Goal: Task Accomplishment & Management: Manage account settings

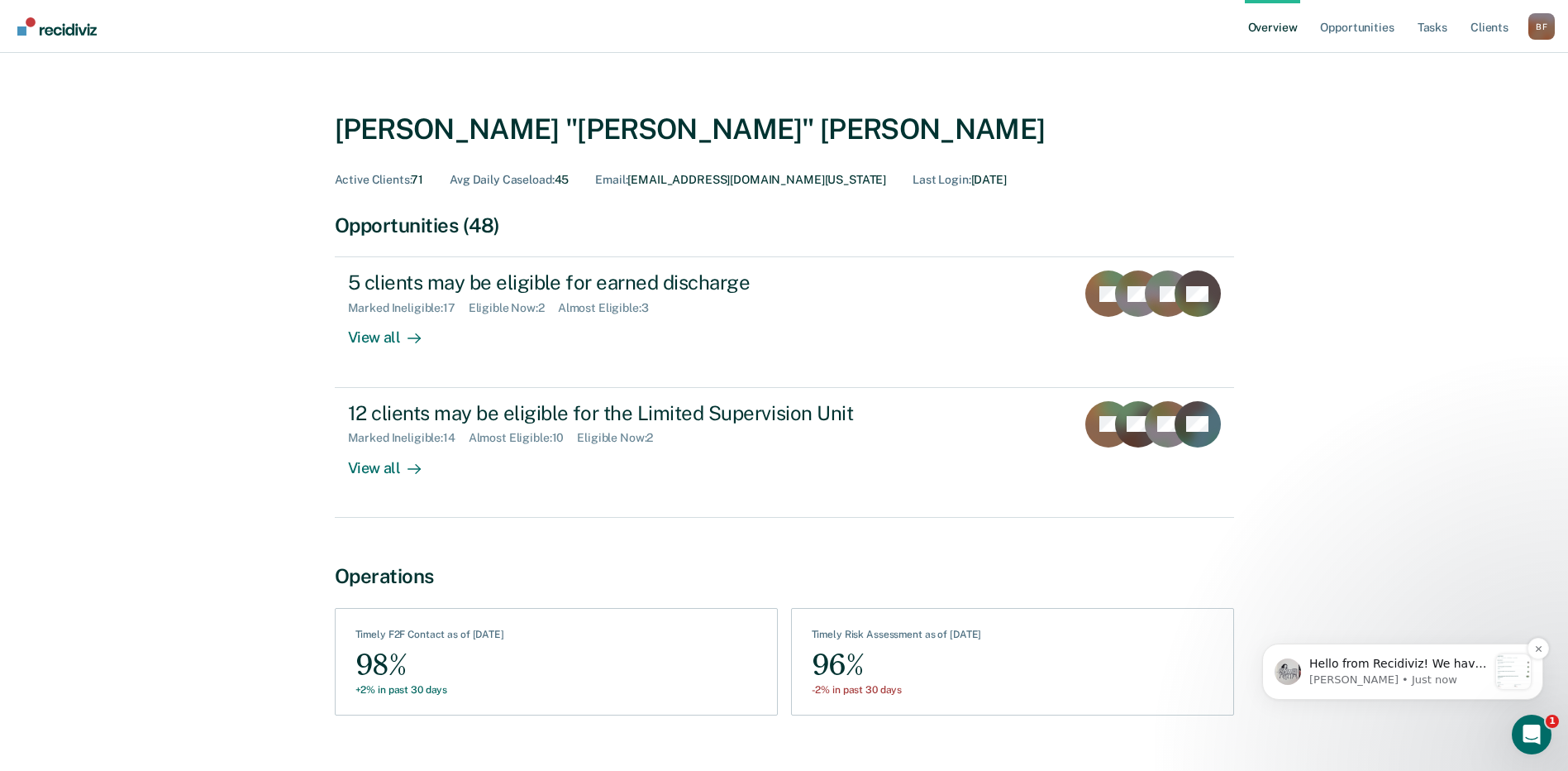
click at [1374, 680] on p "[PERSON_NAME] • Just now" at bounding box center [1398, 680] width 179 height 15
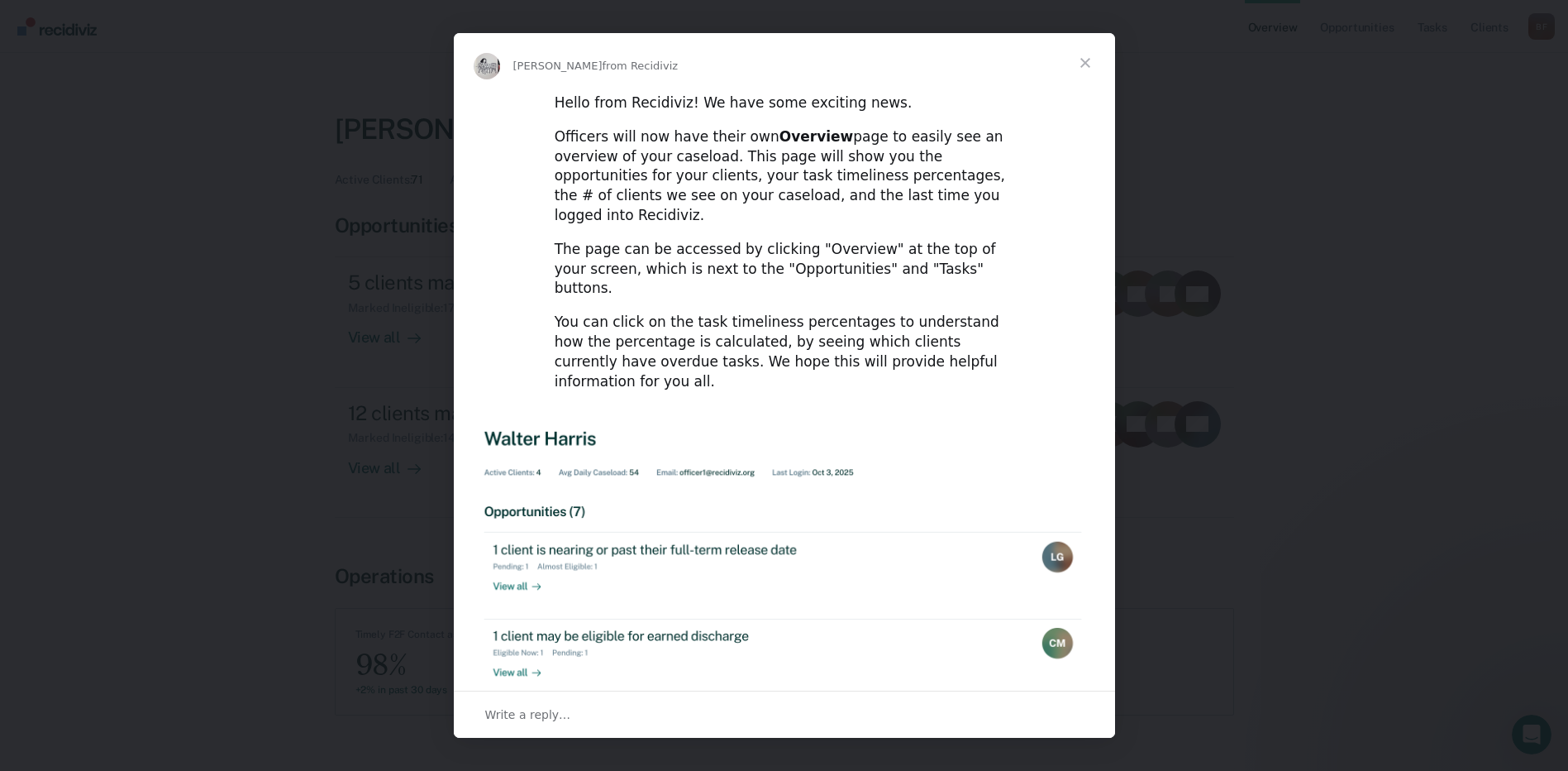
click at [1083, 64] on span "Close" at bounding box center [1085, 63] width 59 height 59
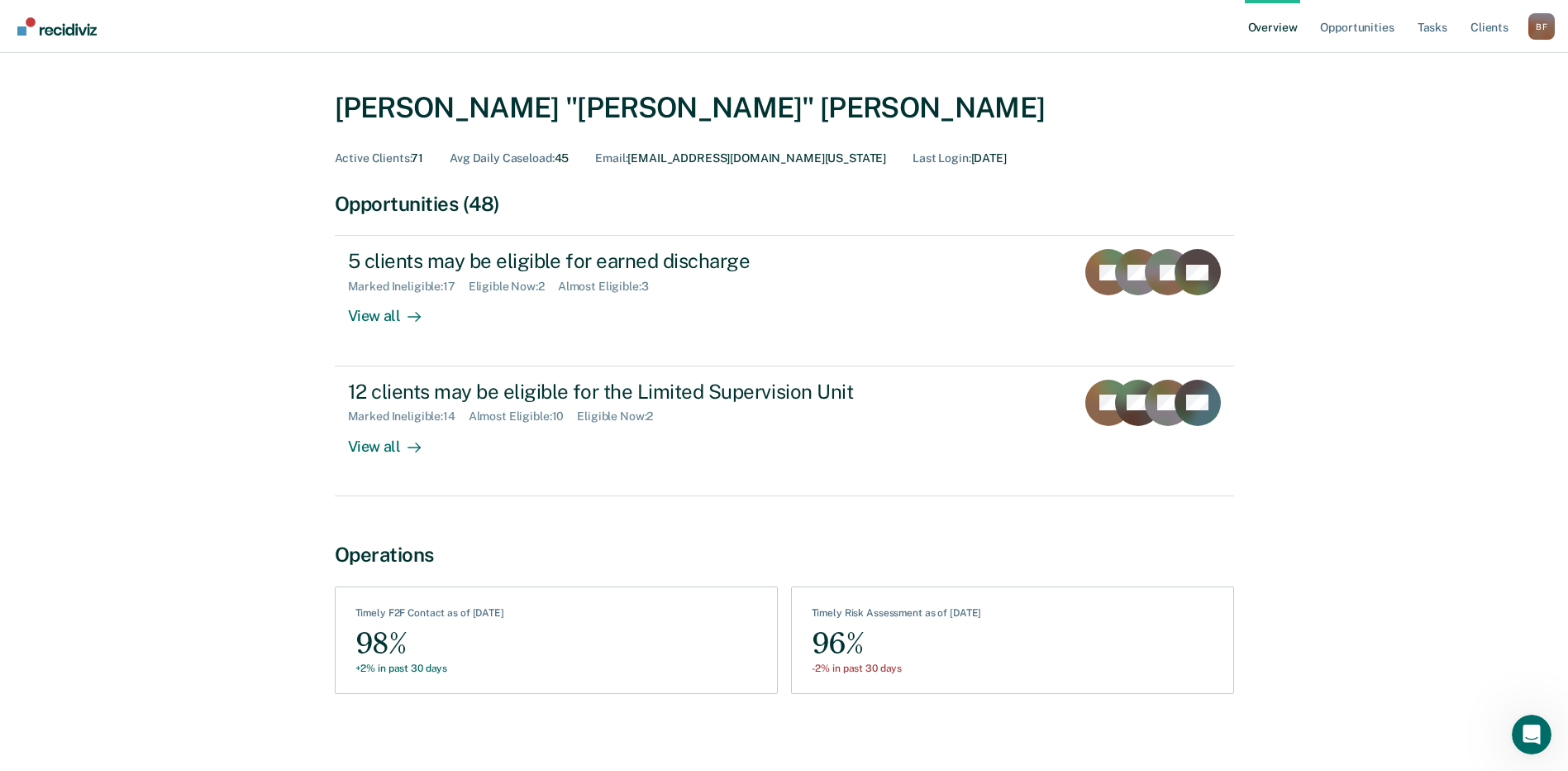
scroll to position [31, 0]
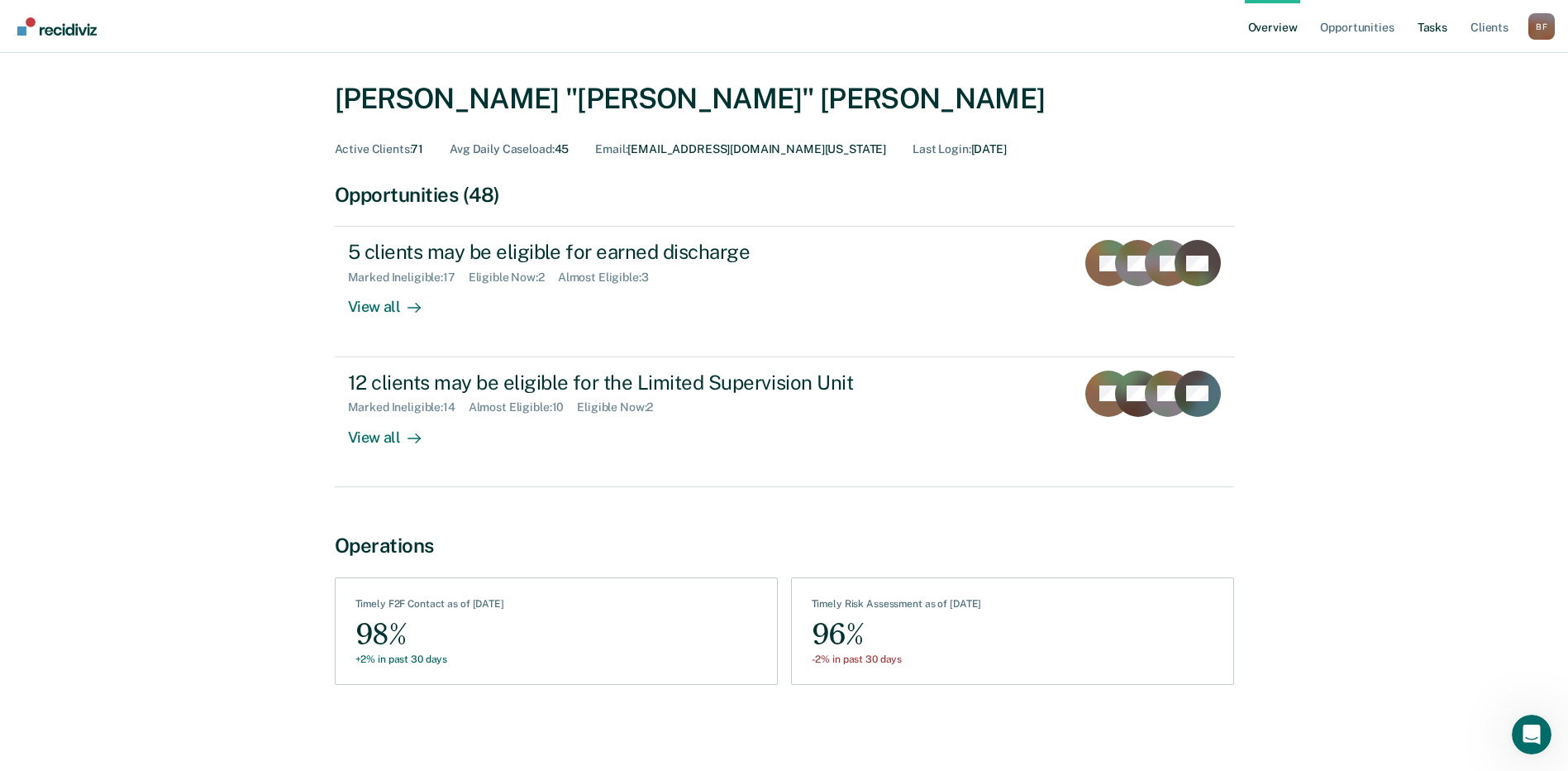
click at [1433, 27] on link "Tasks" at bounding box center [1432, 26] width 36 height 53
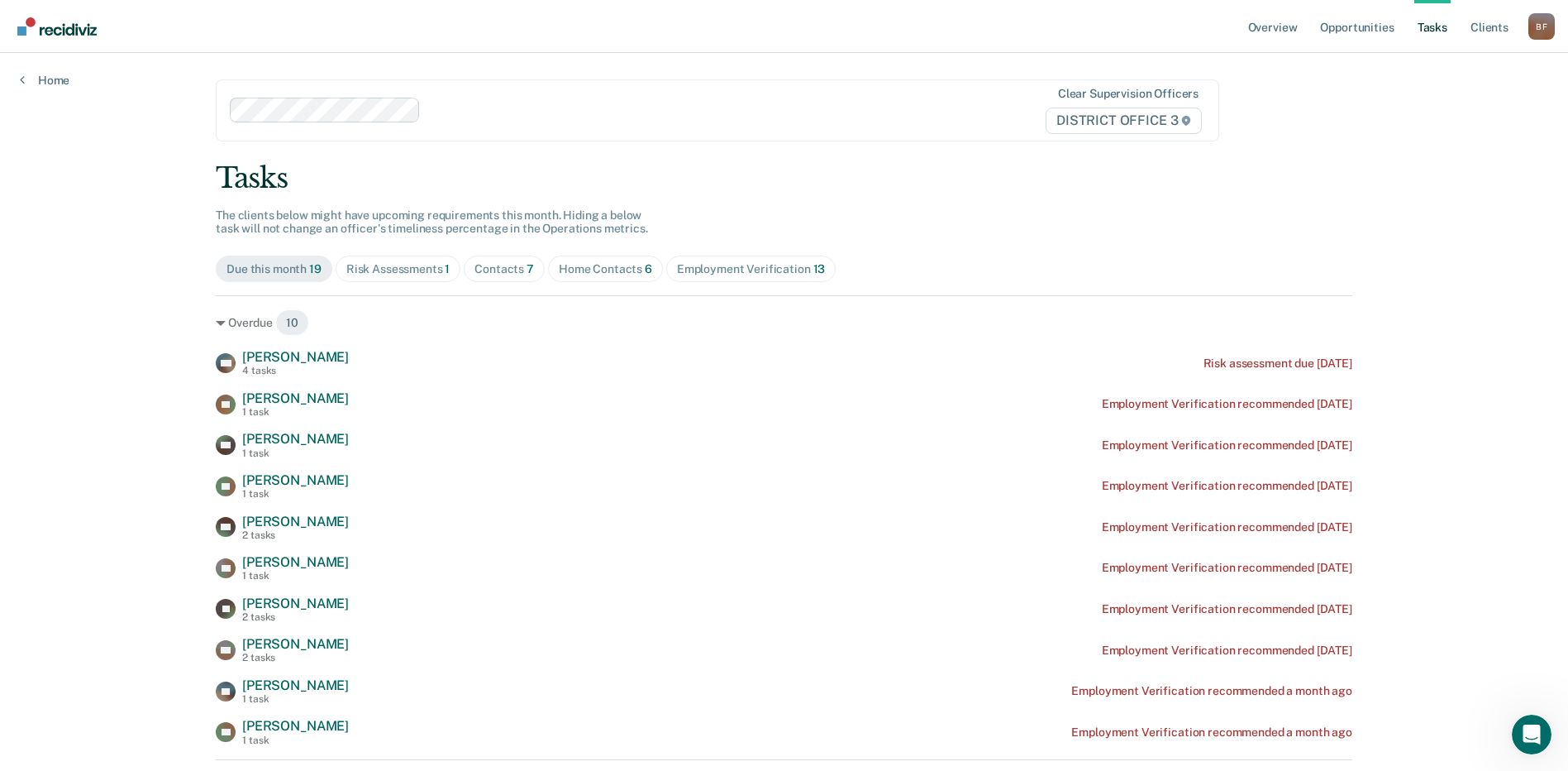
click at [381, 272] on div "Risk Assessments 1" at bounding box center [398, 269] width 104 height 14
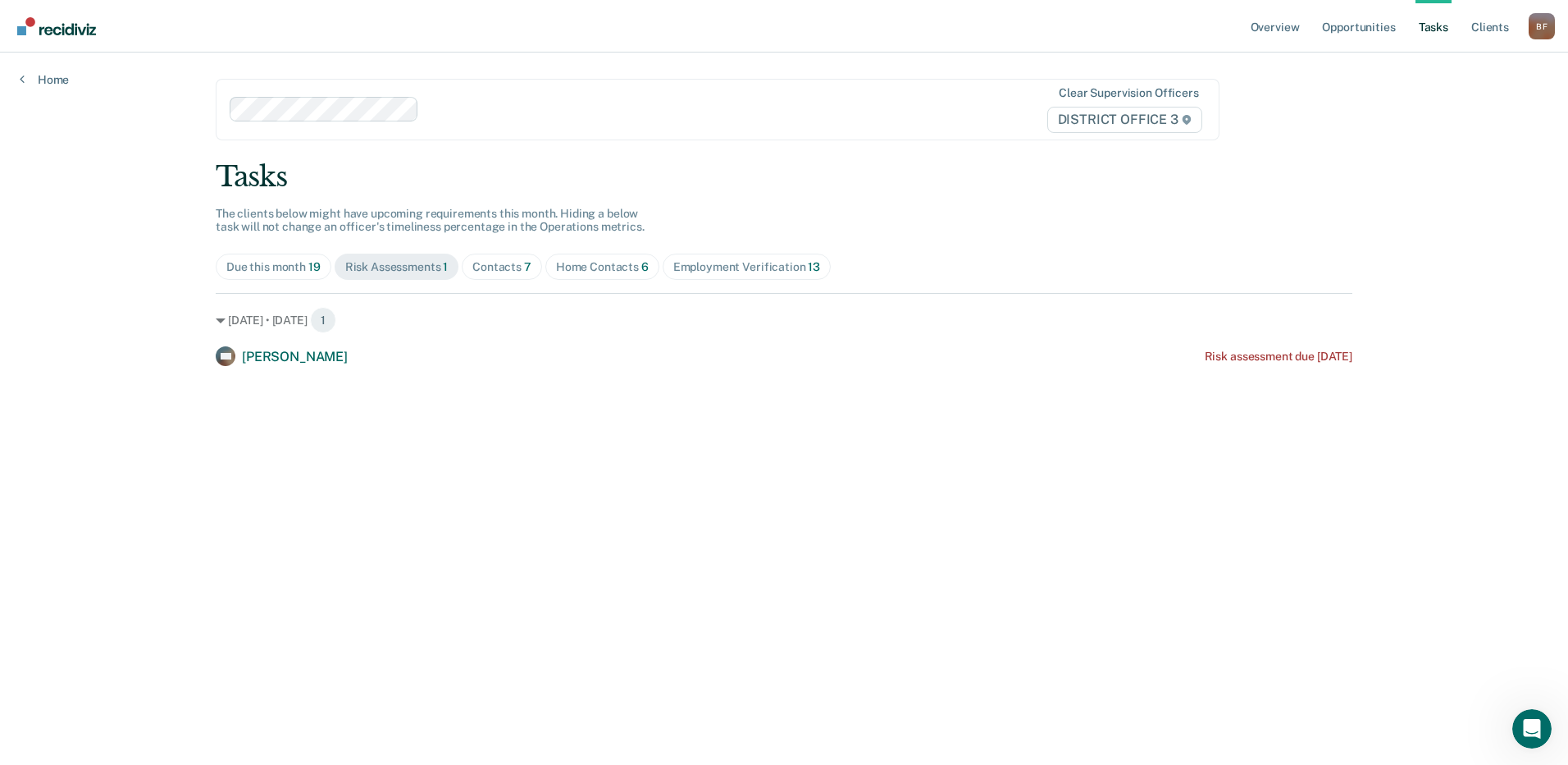
click at [514, 269] on div "Contacts 7" at bounding box center [502, 267] width 59 height 14
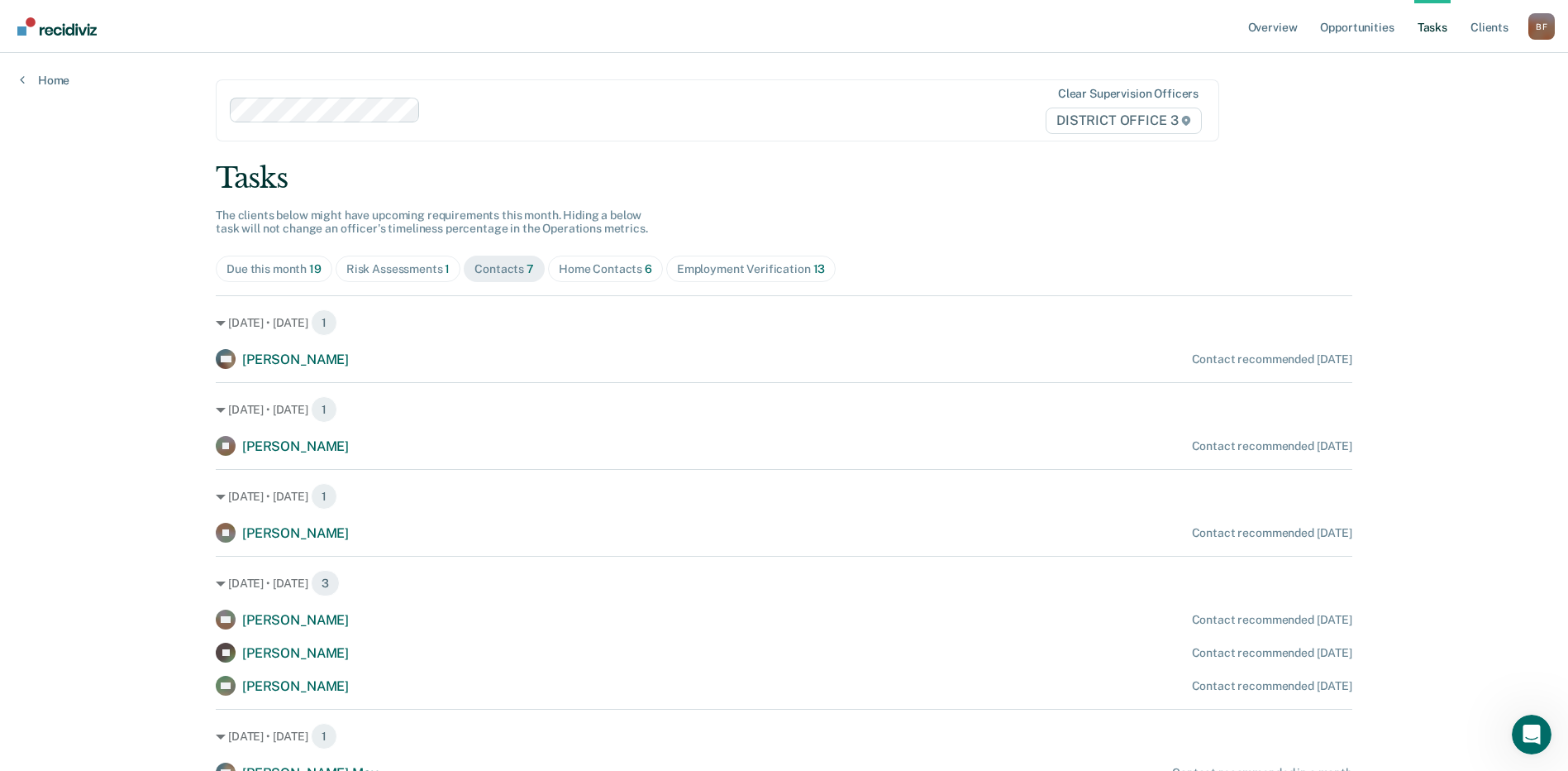
click at [618, 266] on div "Home Contacts 6" at bounding box center [605, 269] width 93 height 14
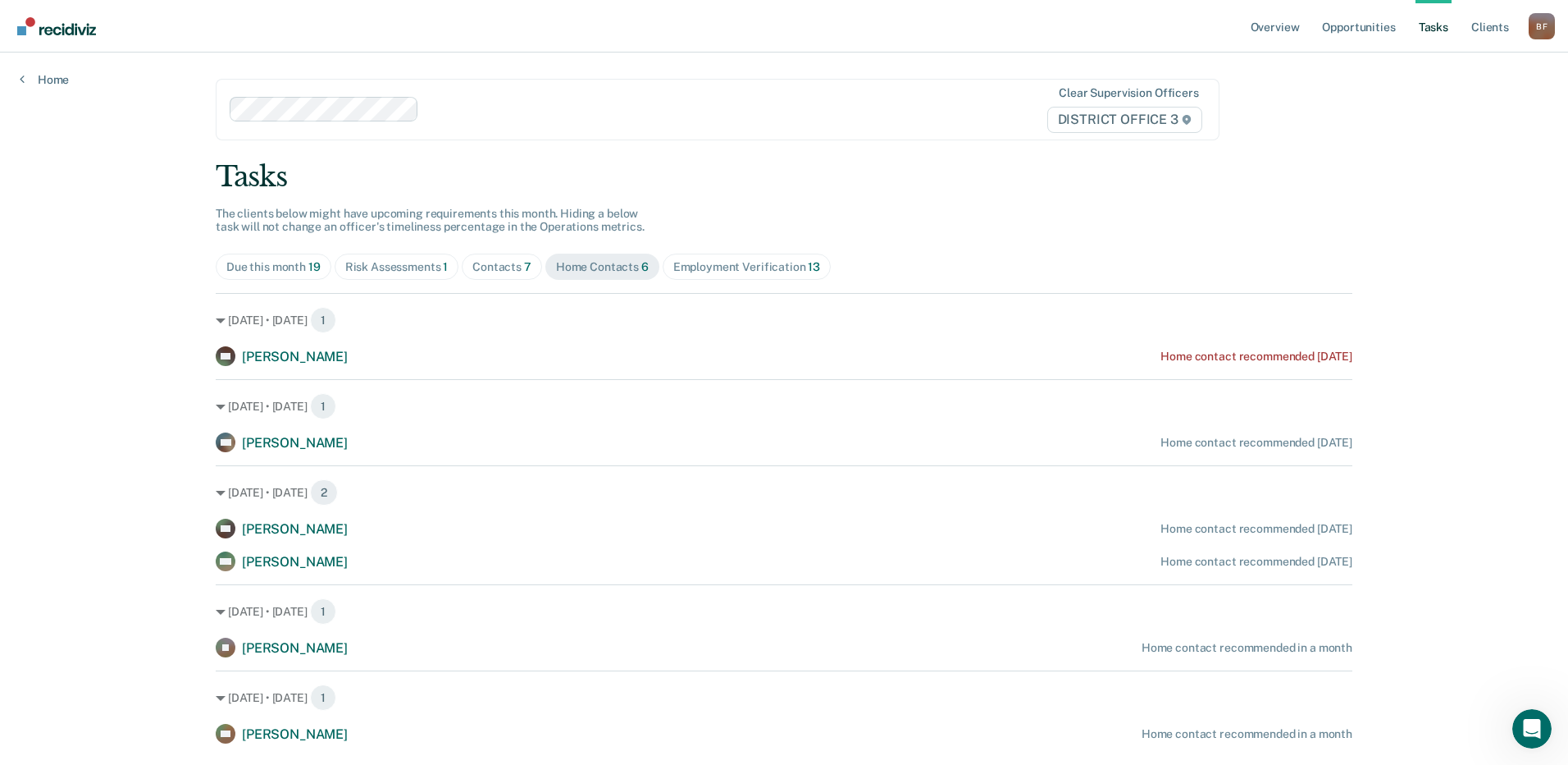
click at [413, 265] on div "Risk Assessments 1" at bounding box center [396, 267] width 103 height 14
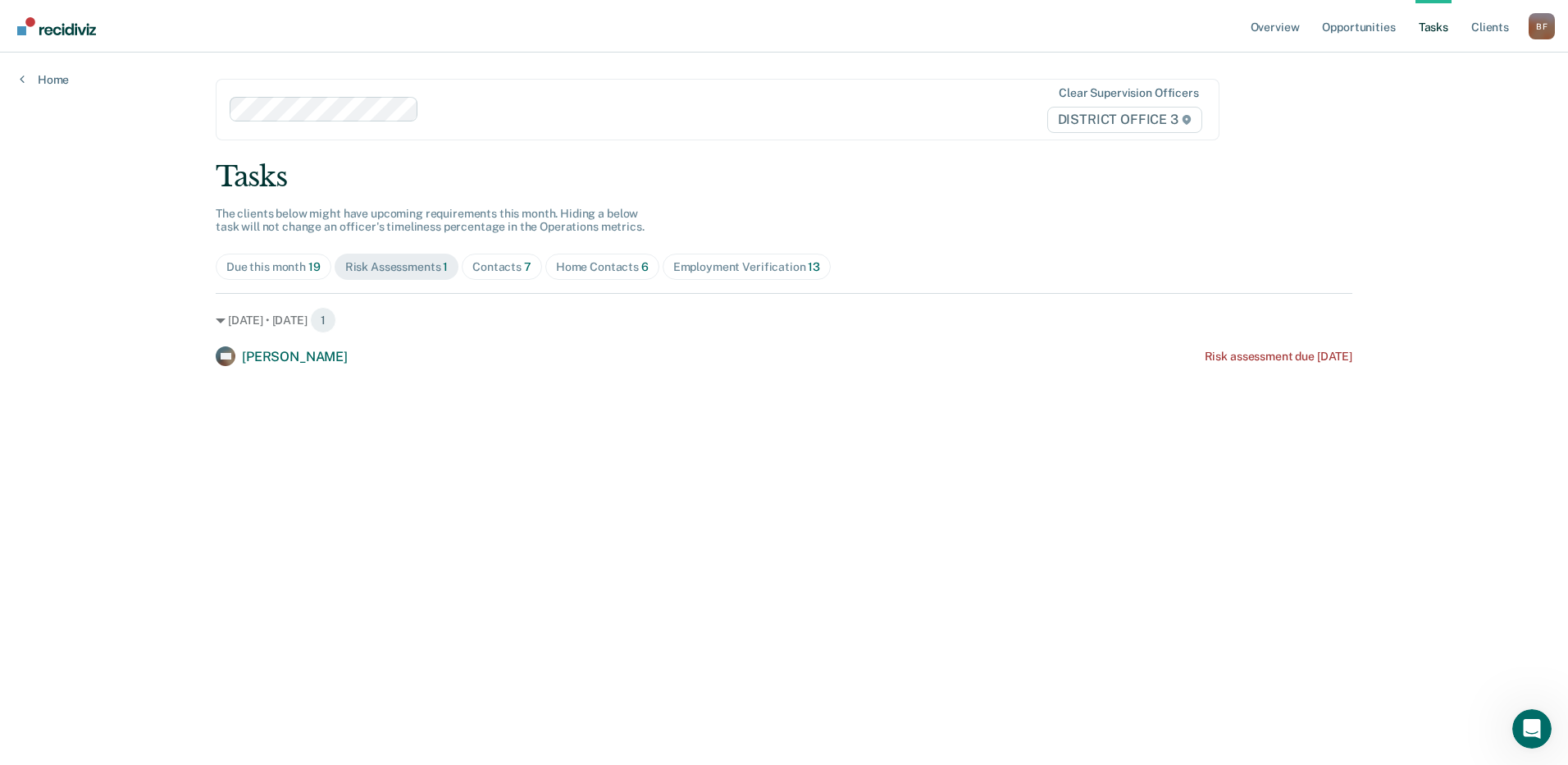
click at [506, 265] on div "Contacts 7" at bounding box center [502, 267] width 59 height 14
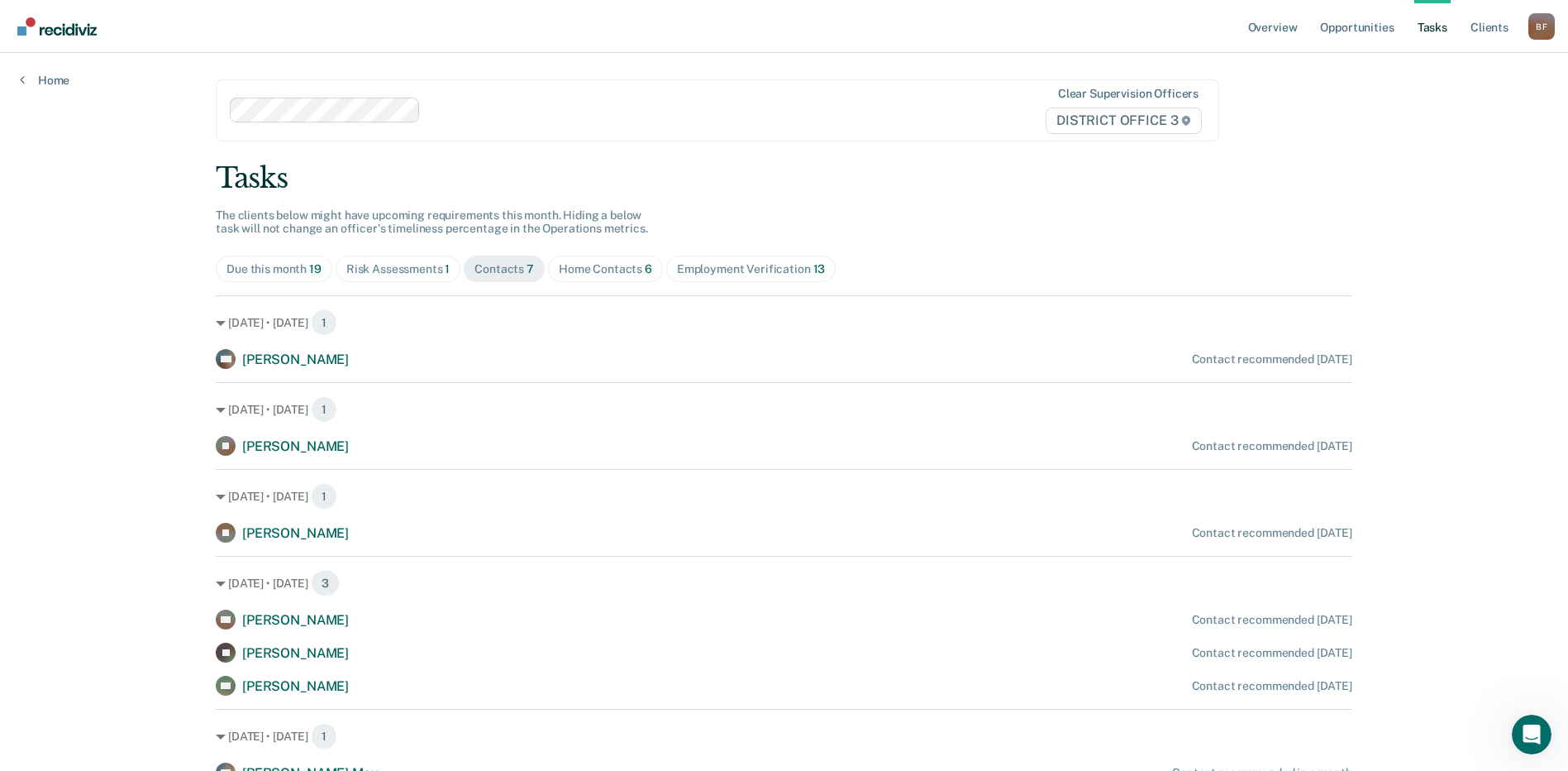
click at [617, 262] on div "Home Contacts 6" at bounding box center [605, 269] width 93 height 14
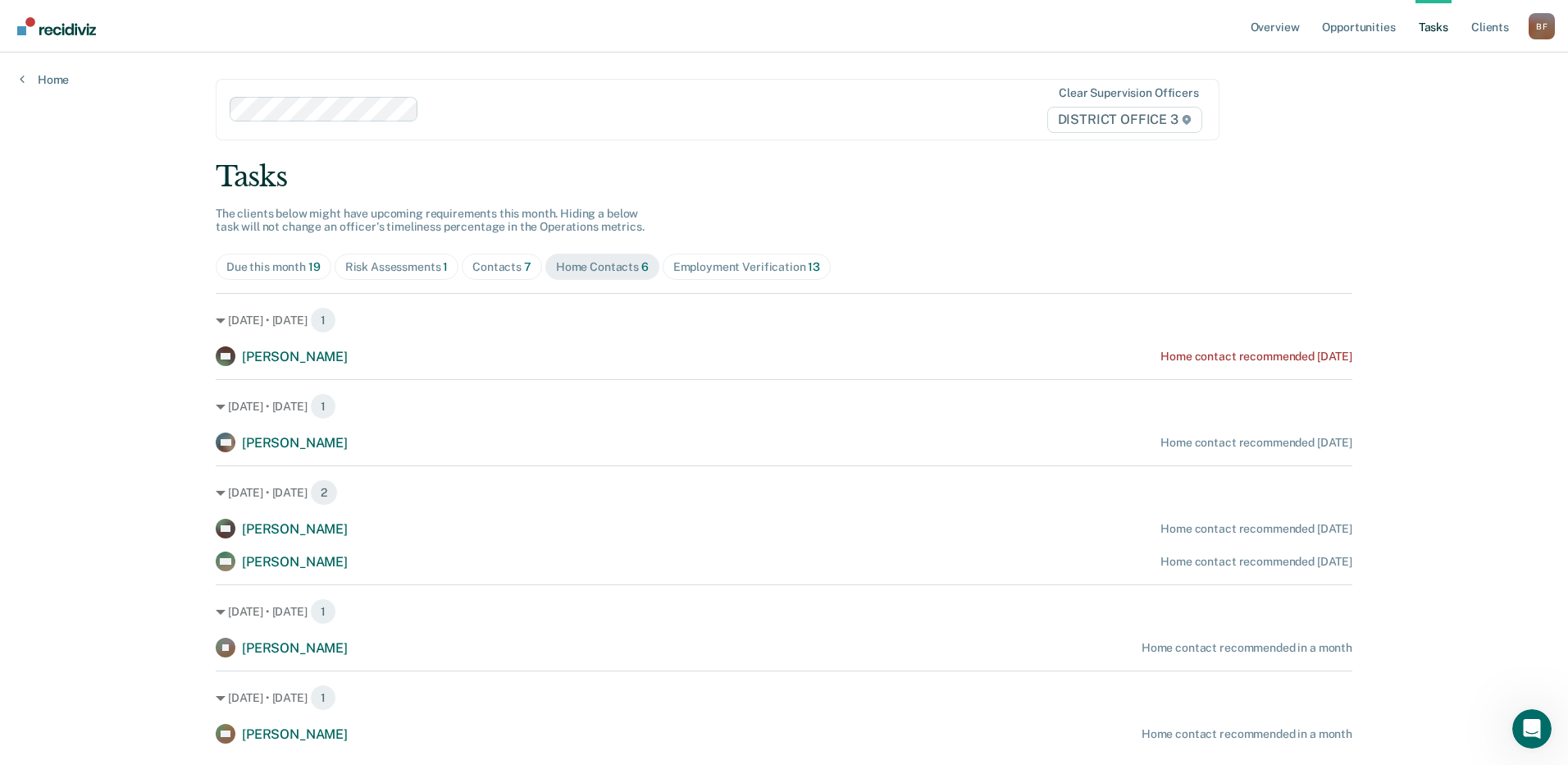
click at [406, 264] on div "Risk Assessments 1" at bounding box center [396, 267] width 103 height 14
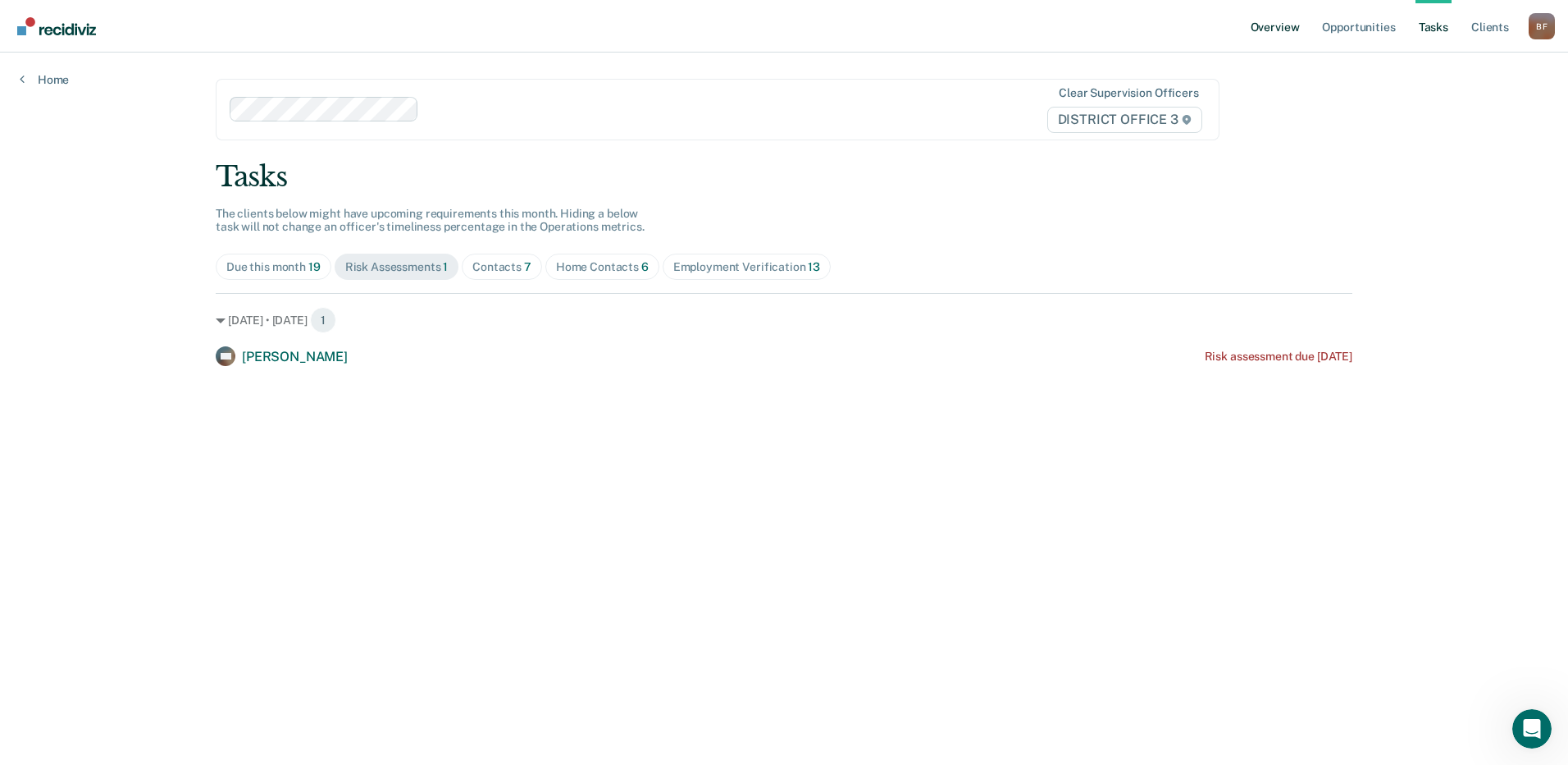
click at [1285, 29] on link "Overview" at bounding box center [1275, 26] width 56 height 52
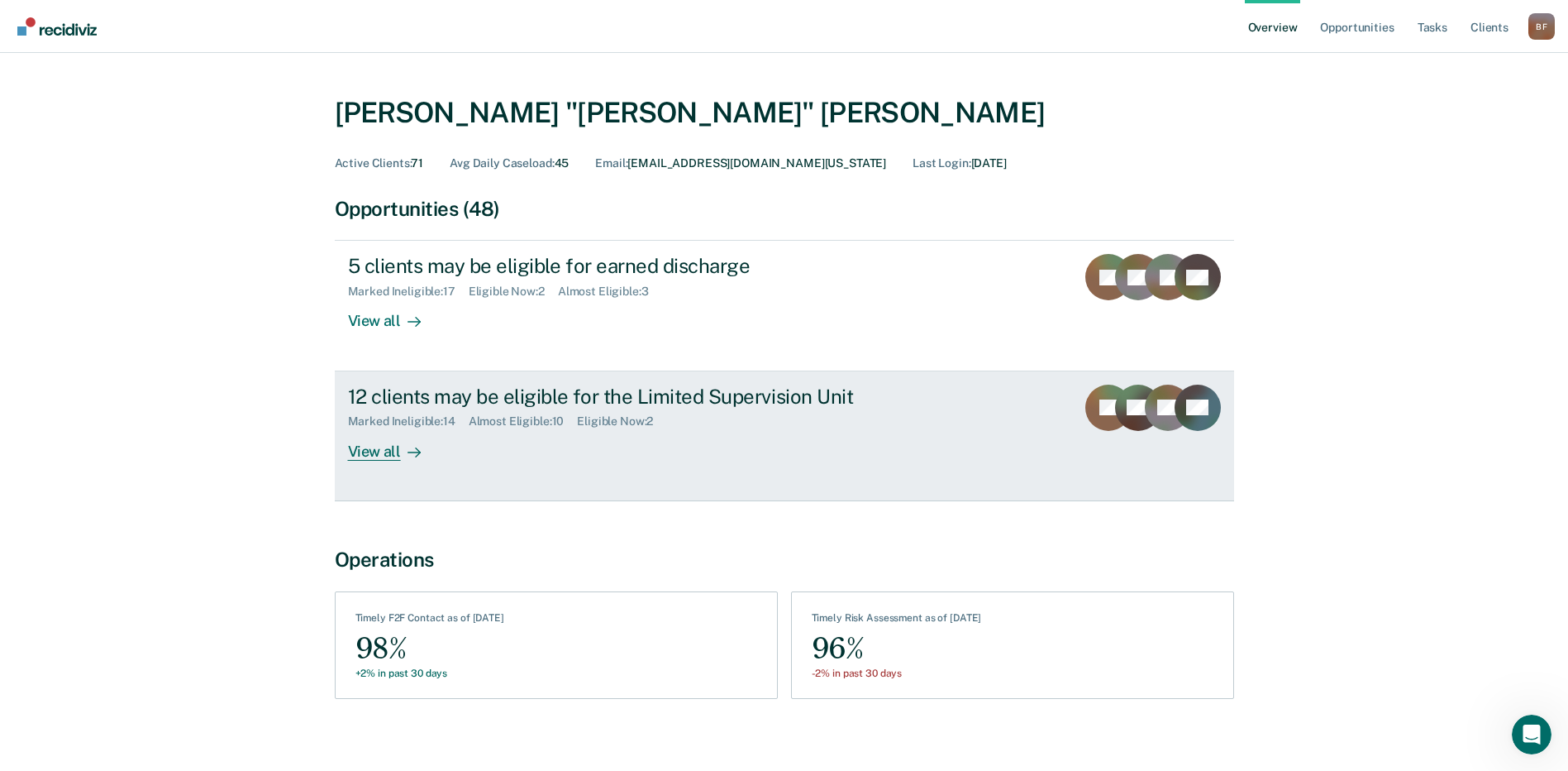
scroll to position [31, 0]
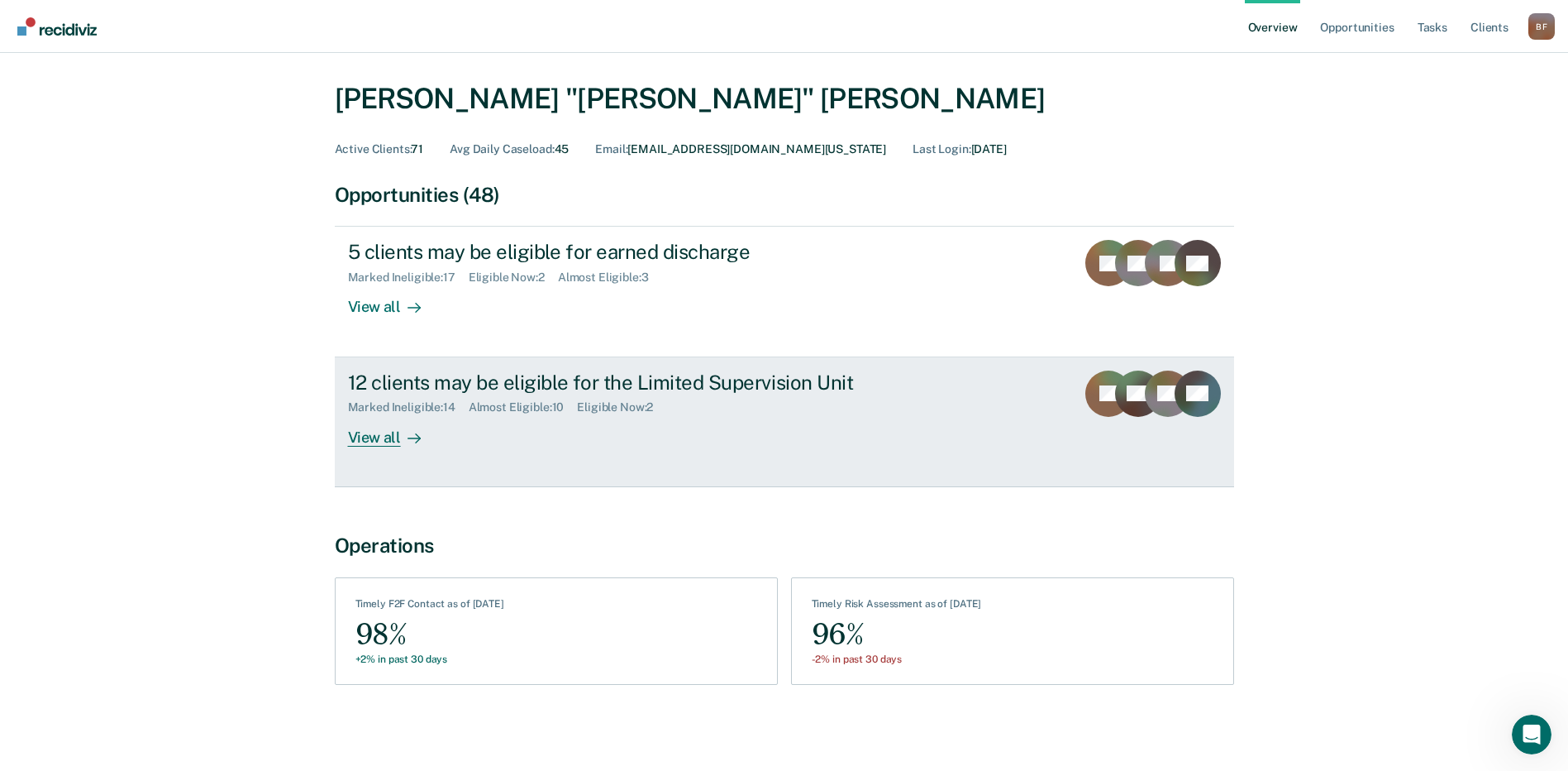
click at [370, 443] on div "View all" at bounding box center [393, 430] width 92 height 32
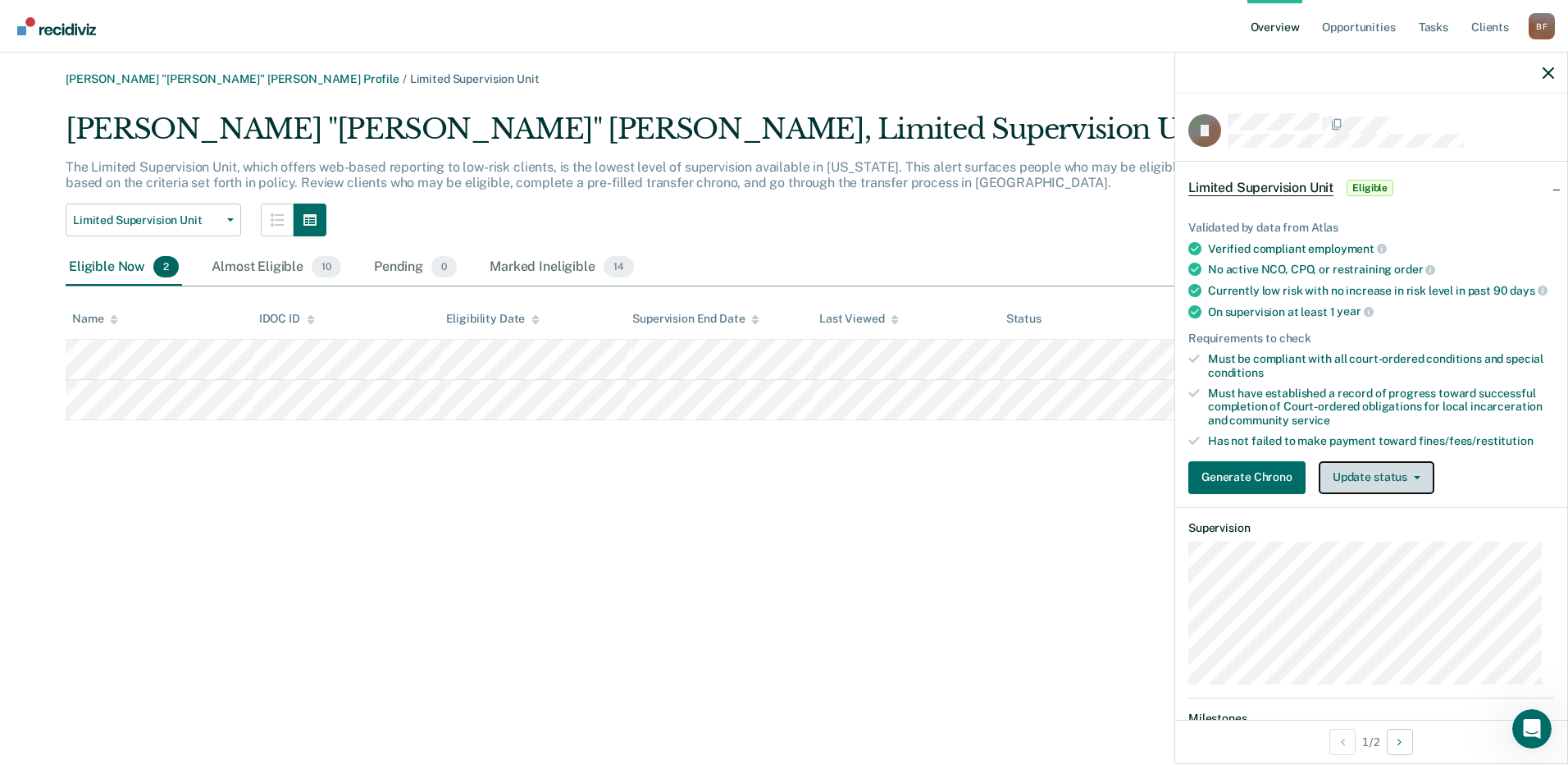
click at [1417, 479] on icon "button" at bounding box center [1417, 477] width 7 height 3
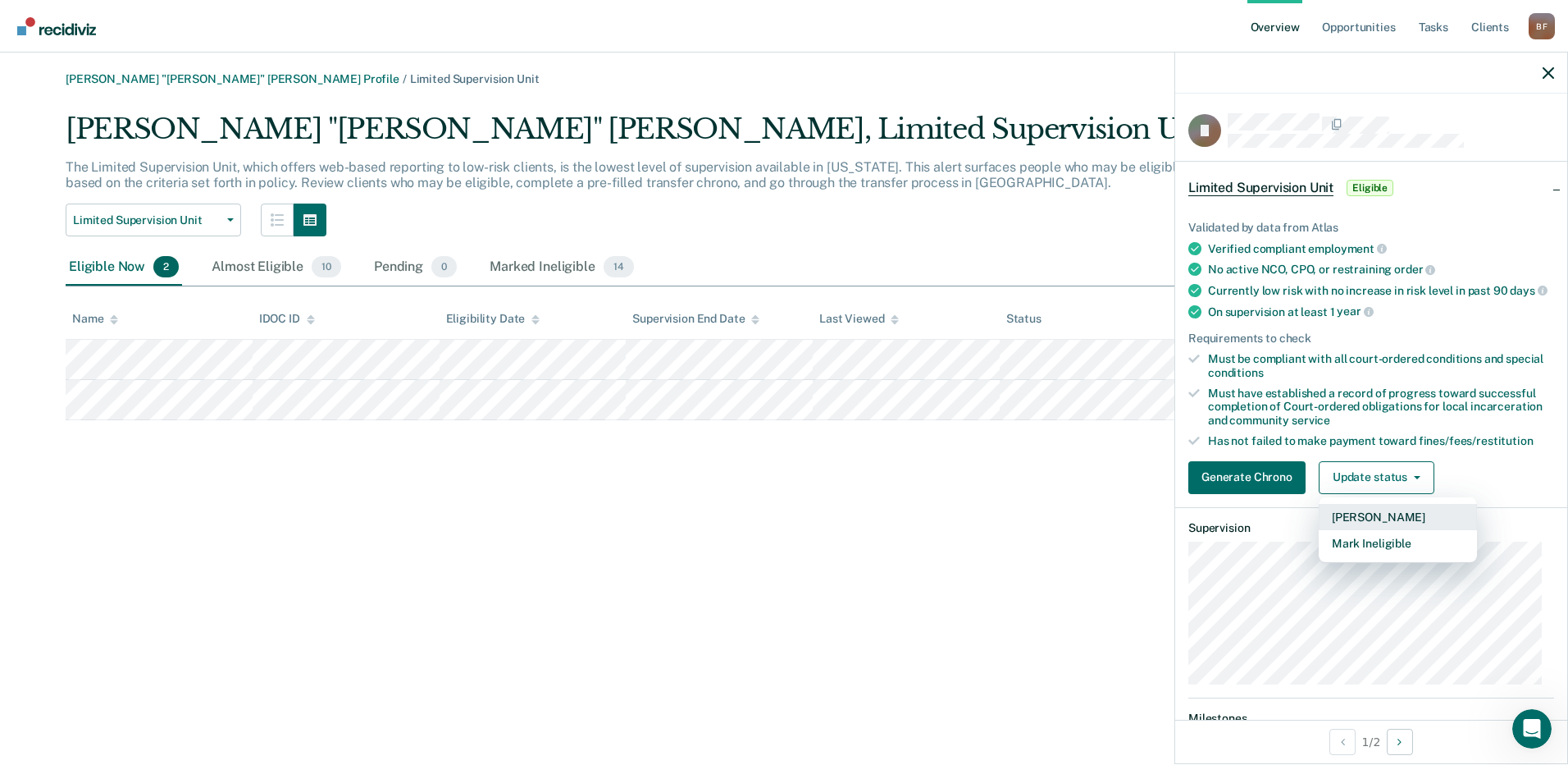
click at [1384, 530] on button "[PERSON_NAME]" at bounding box center [1398, 517] width 158 height 26
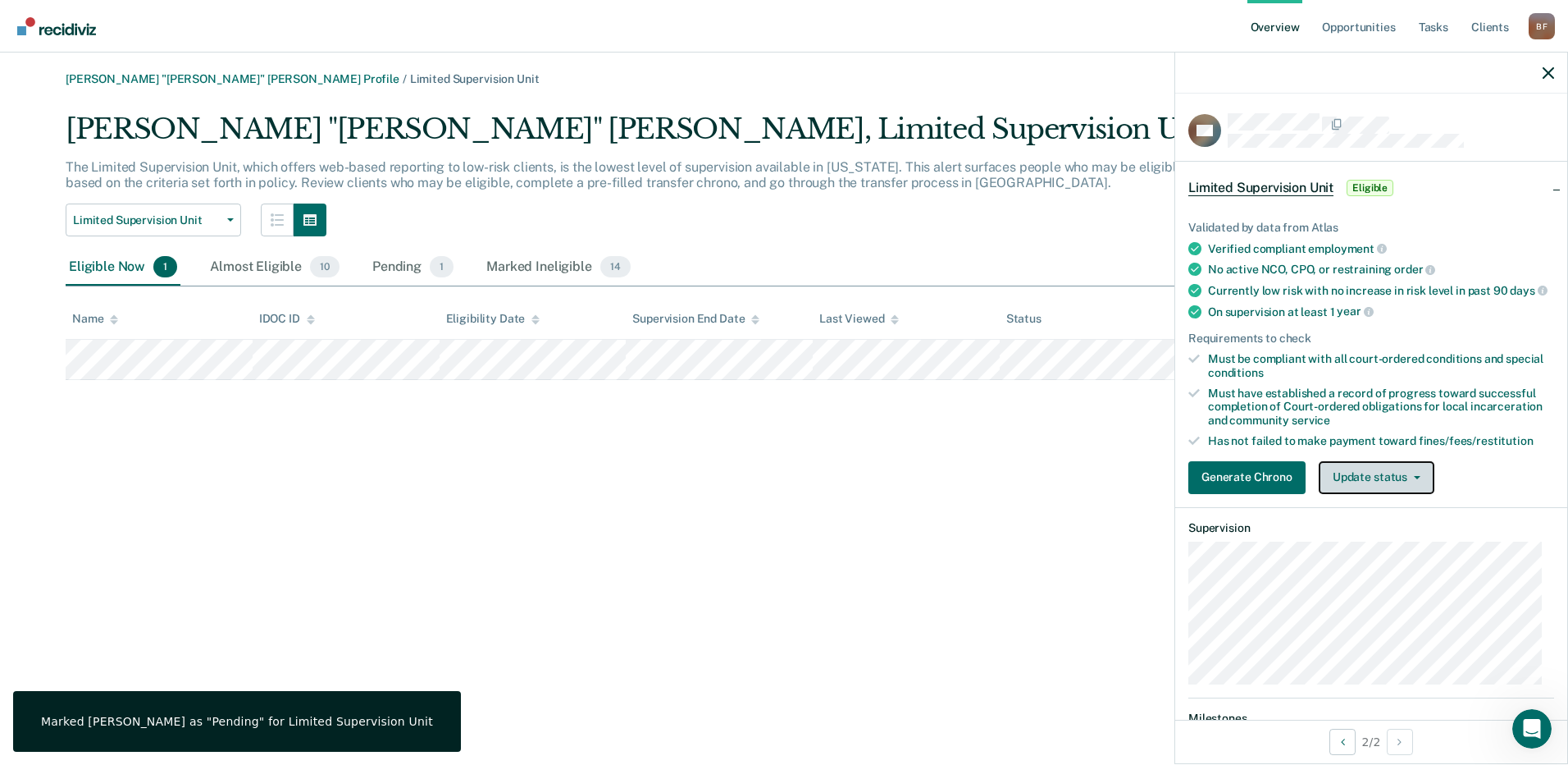
click at [1414, 486] on button "Update status" at bounding box center [1376, 477] width 115 height 33
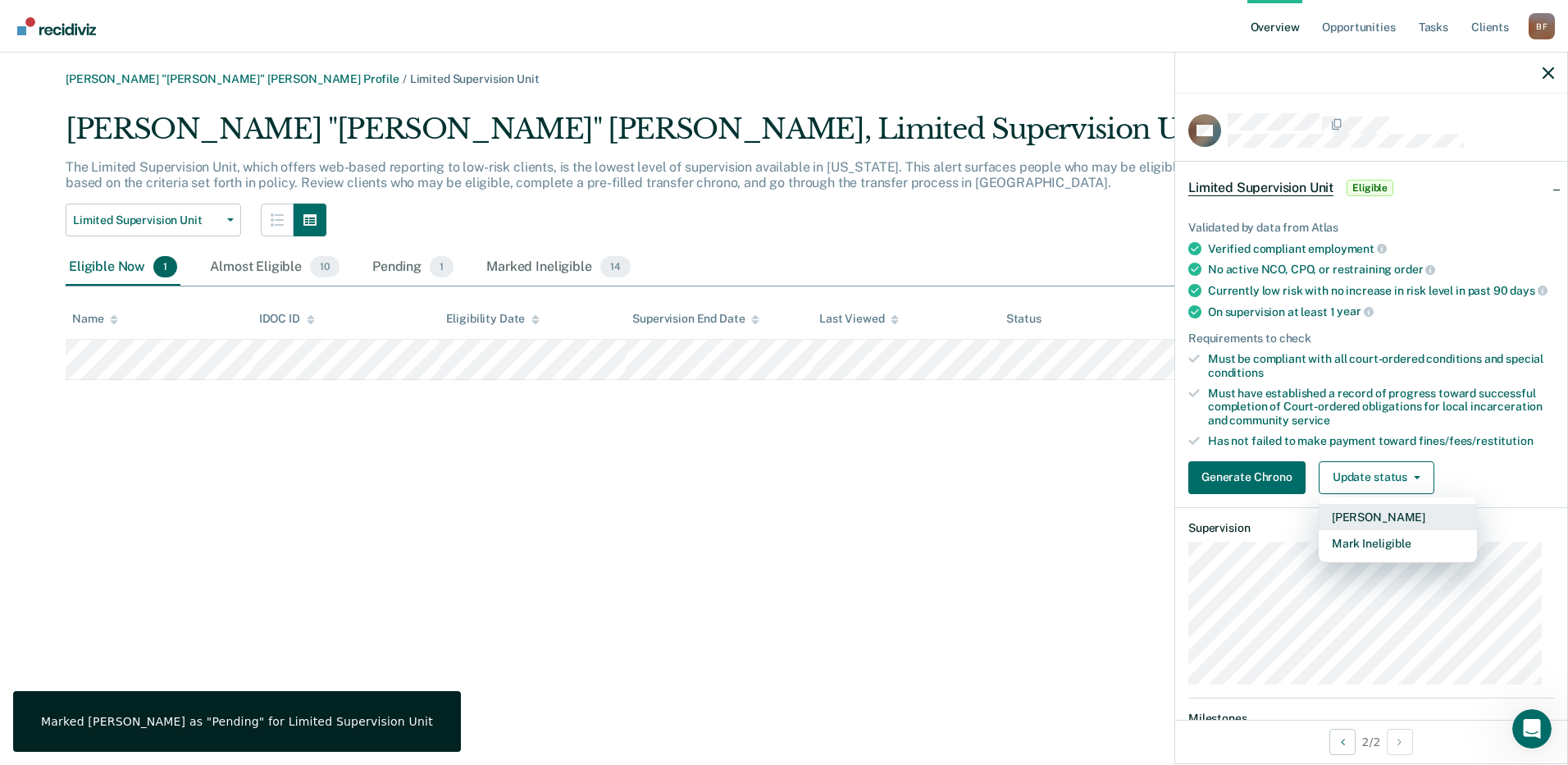
click at [1385, 530] on button "[PERSON_NAME]" at bounding box center [1398, 517] width 158 height 26
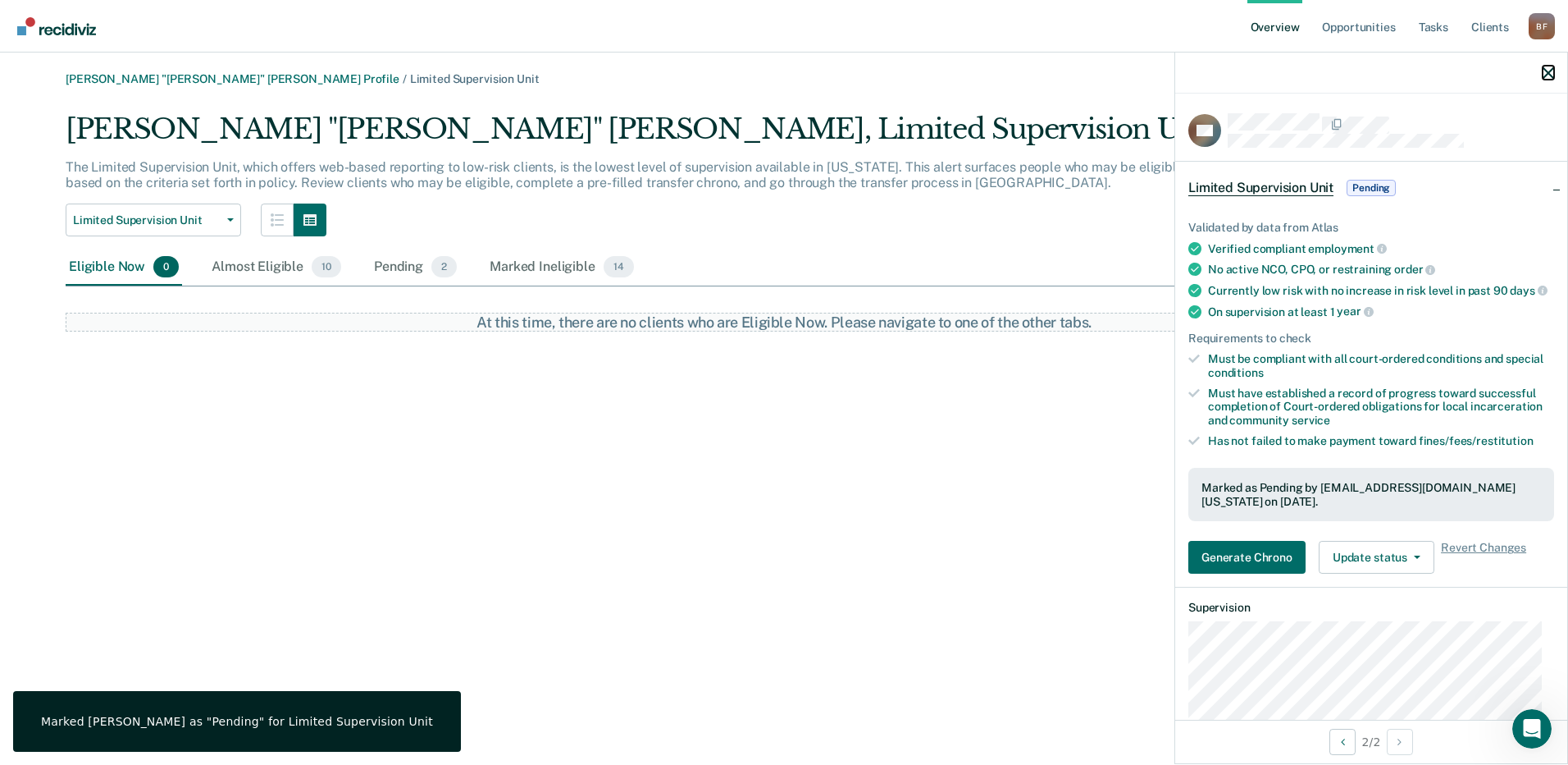
click at [1550, 67] on icon "button" at bounding box center [1549, 73] width 12 height 12
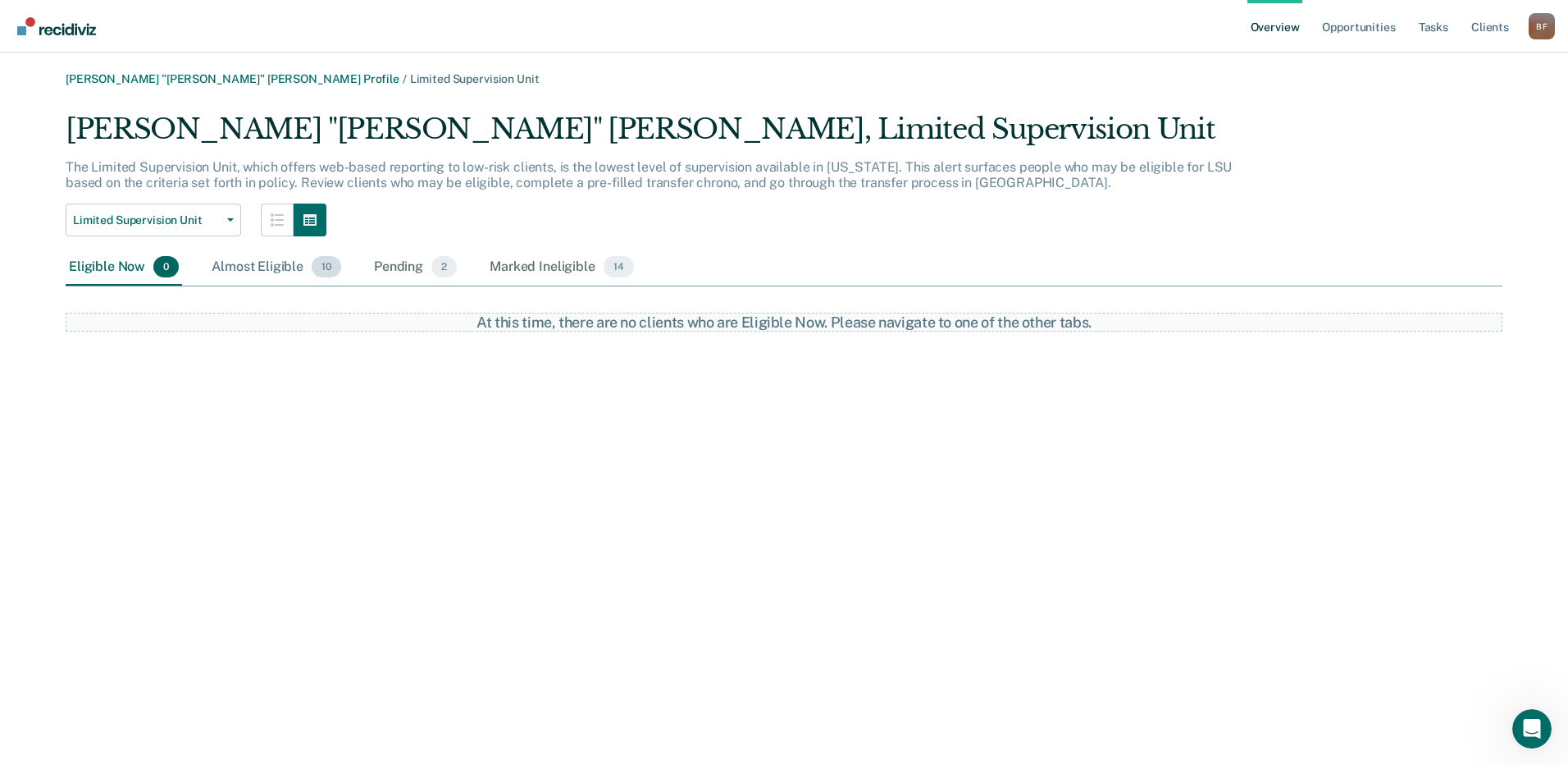
click at [254, 267] on div "Almost Eligible 10" at bounding box center [277, 267] width 136 height 36
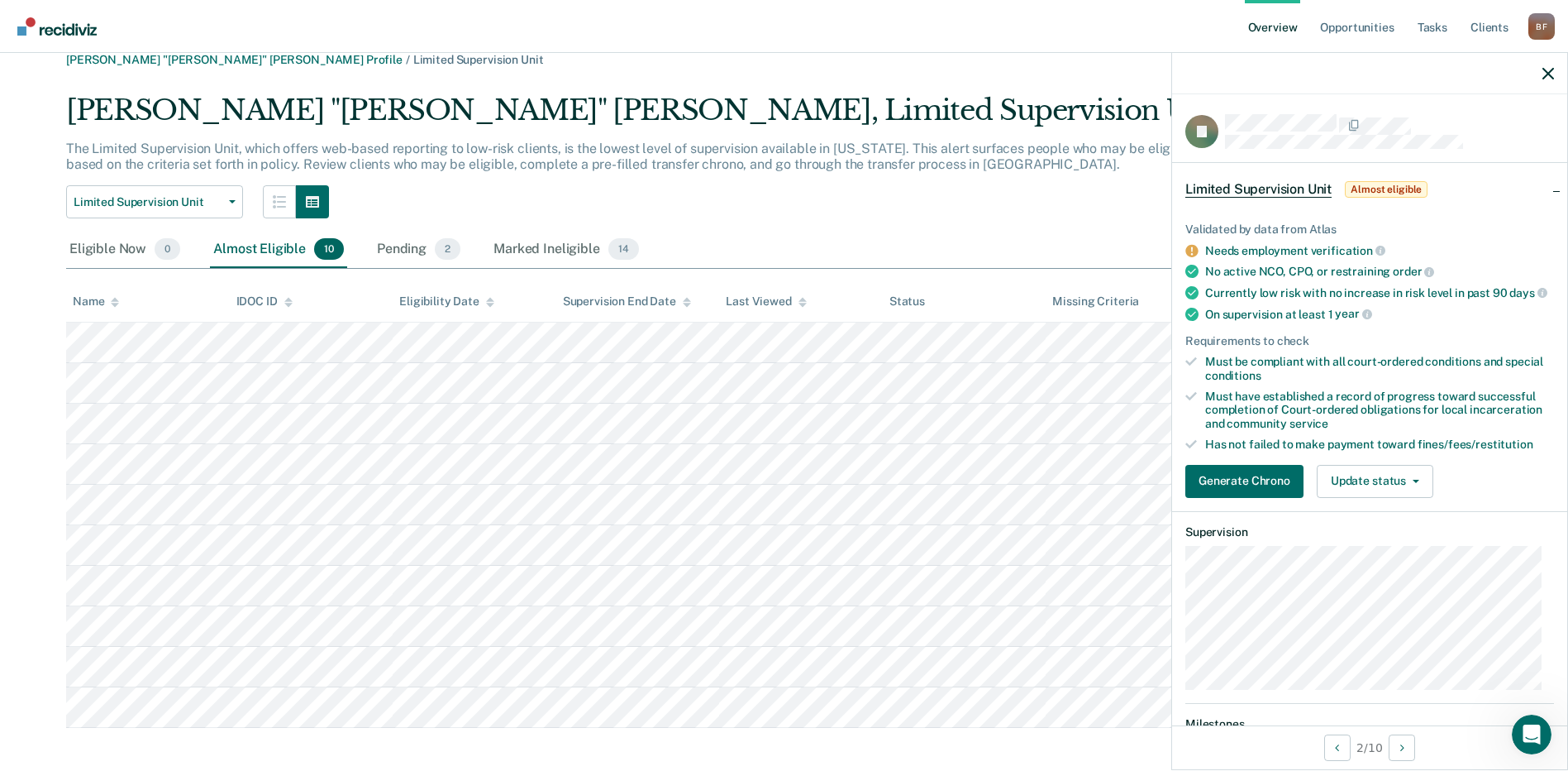
scroll to position [30, 0]
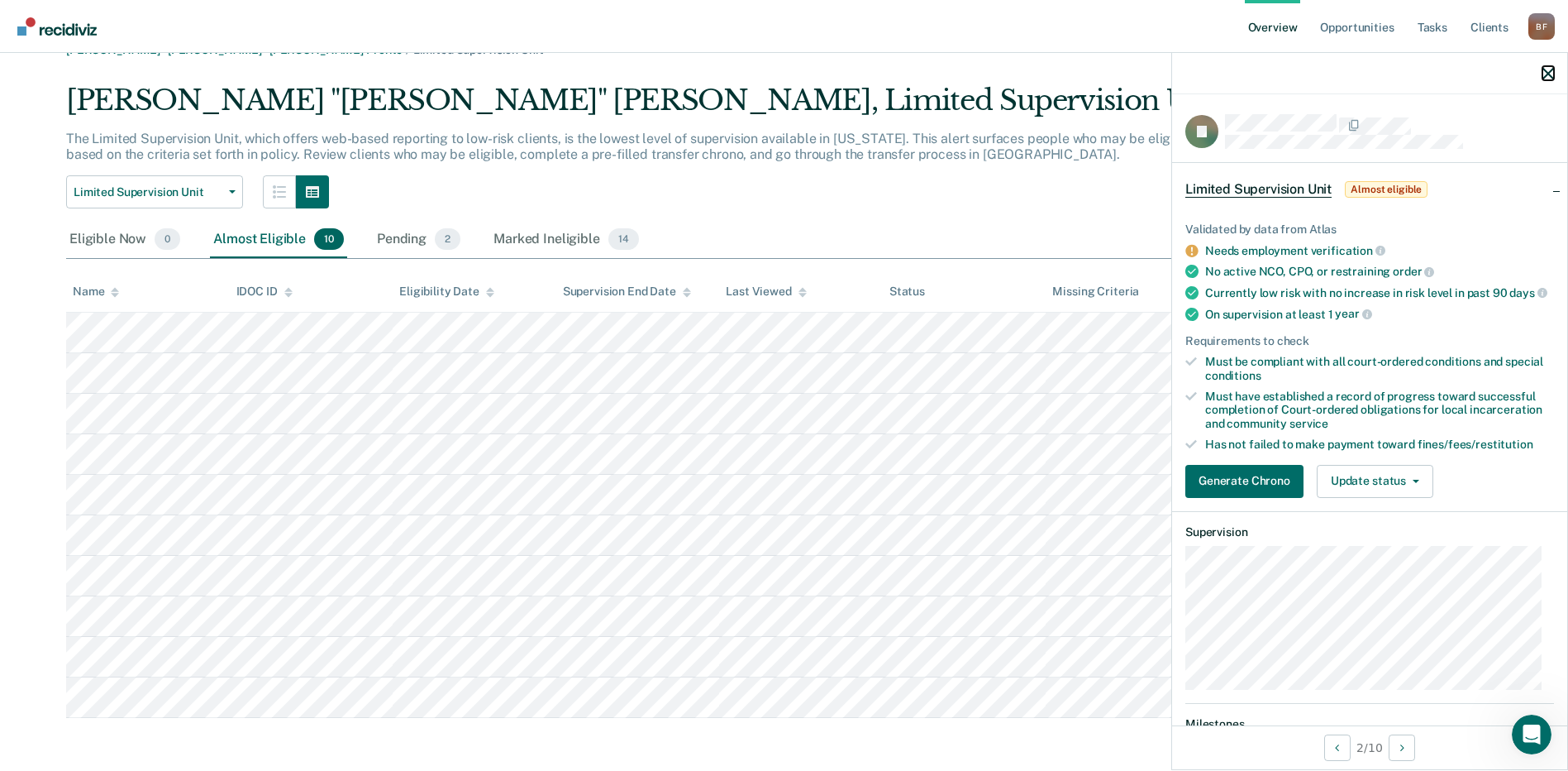
click at [1547, 73] on icon "button" at bounding box center [1548, 74] width 12 height 12
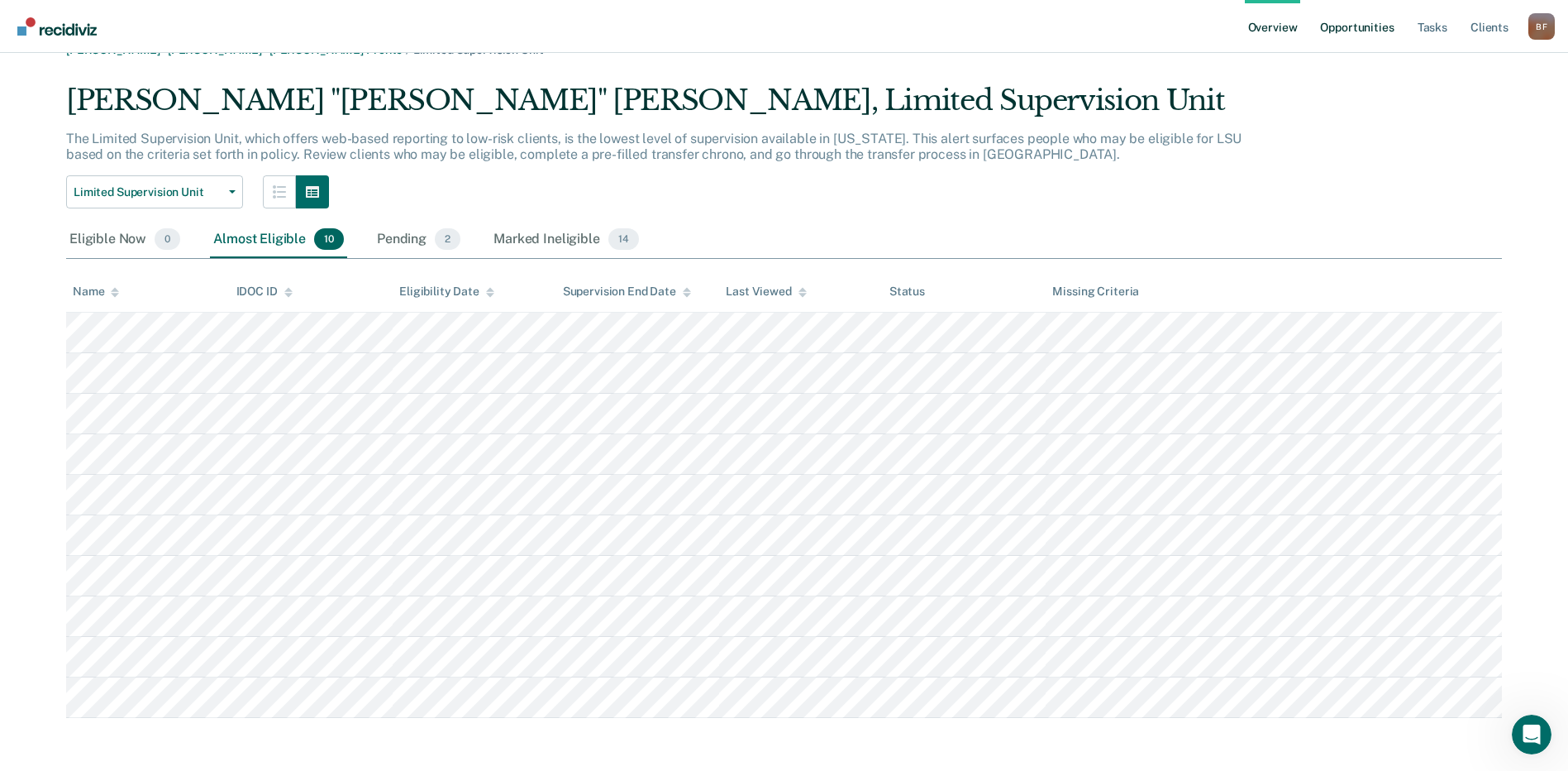
click at [1353, 28] on link "Opportunities" at bounding box center [1357, 26] width 81 height 53
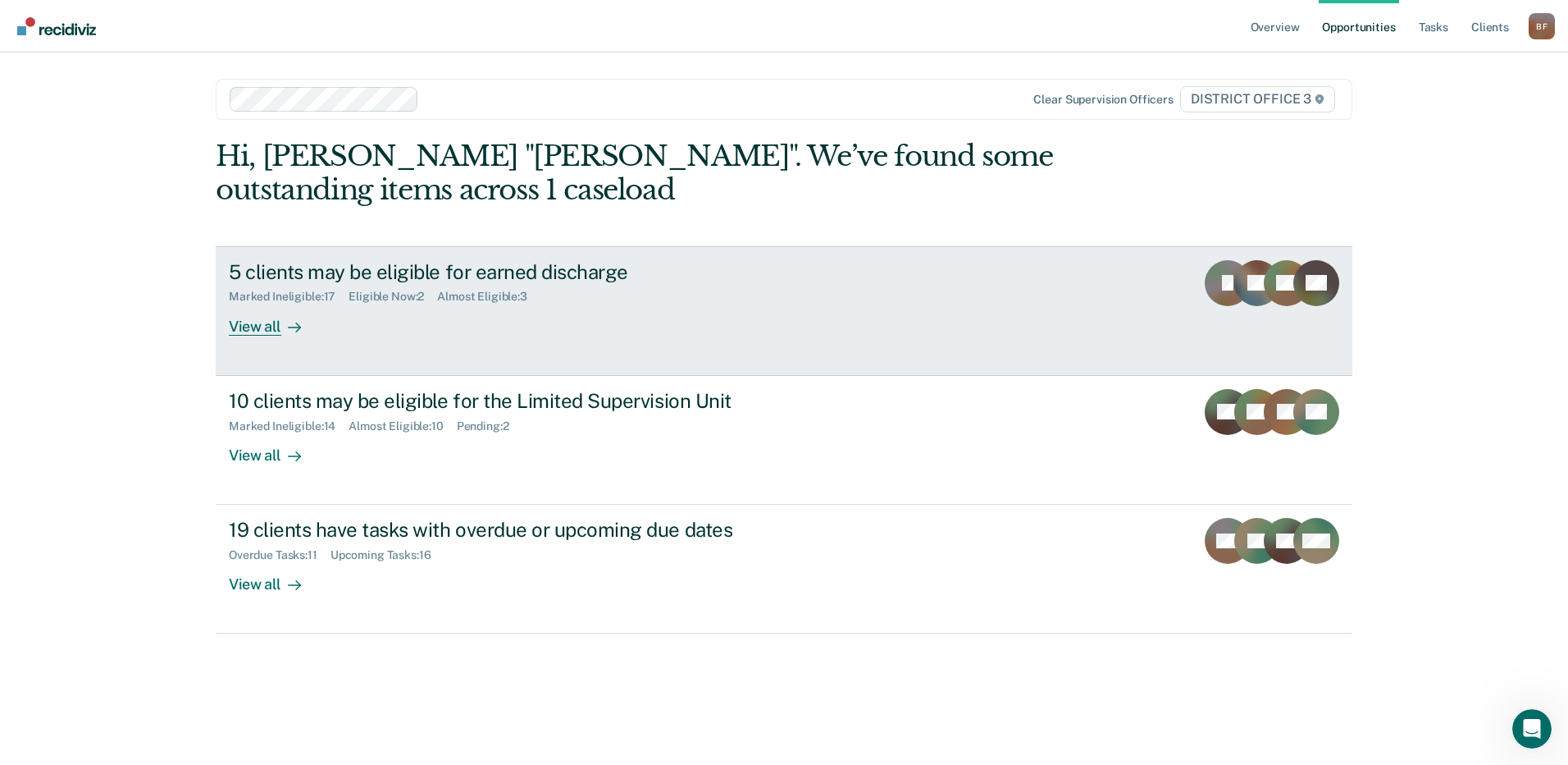
click at [358, 272] on div "5 clients may be eligible for earned discharge" at bounding box center [516, 272] width 575 height 24
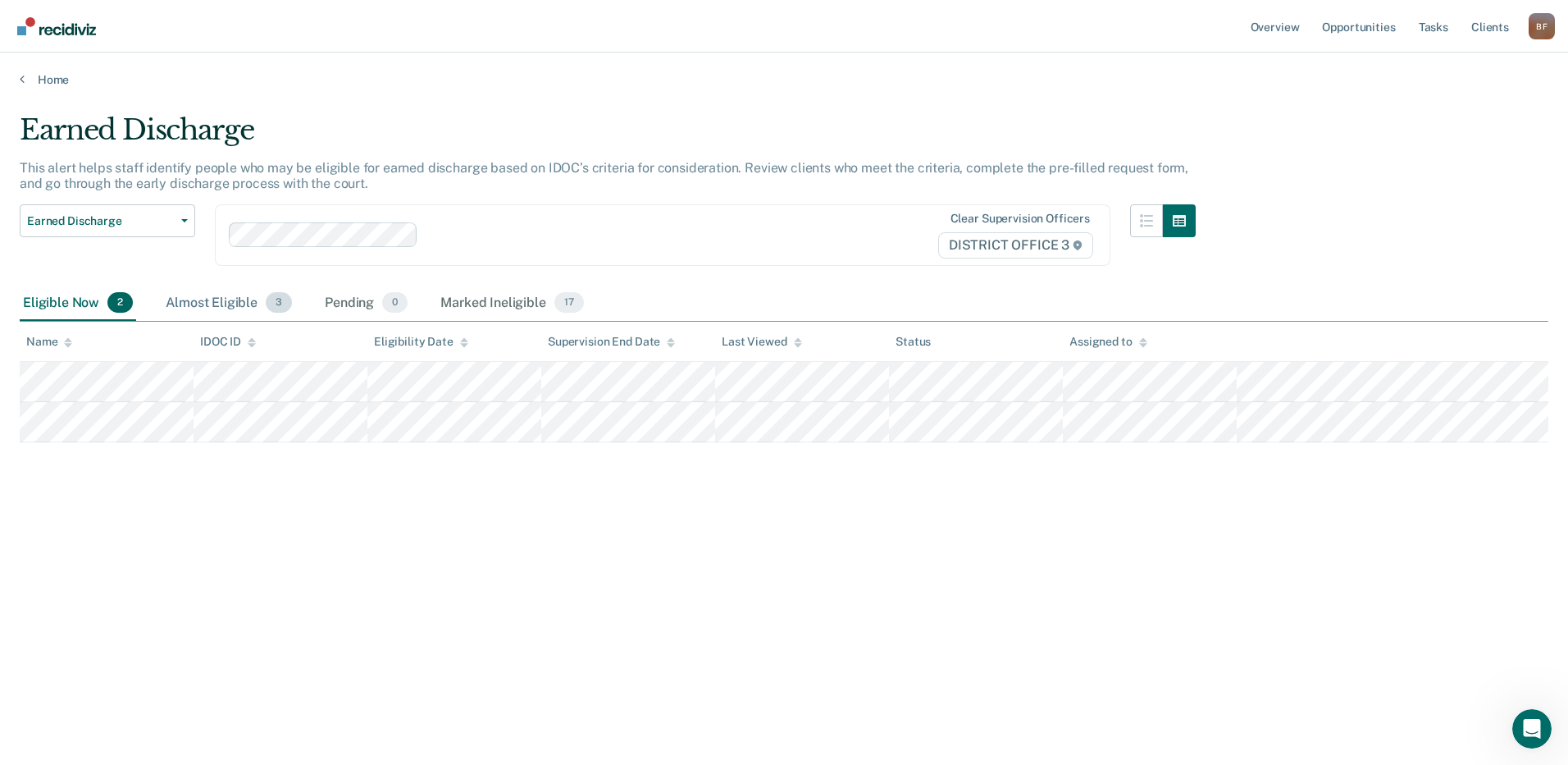
click at [212, 309] on div "Almost Eligible 3" at bounding box center [229, 303] width 133 height 36
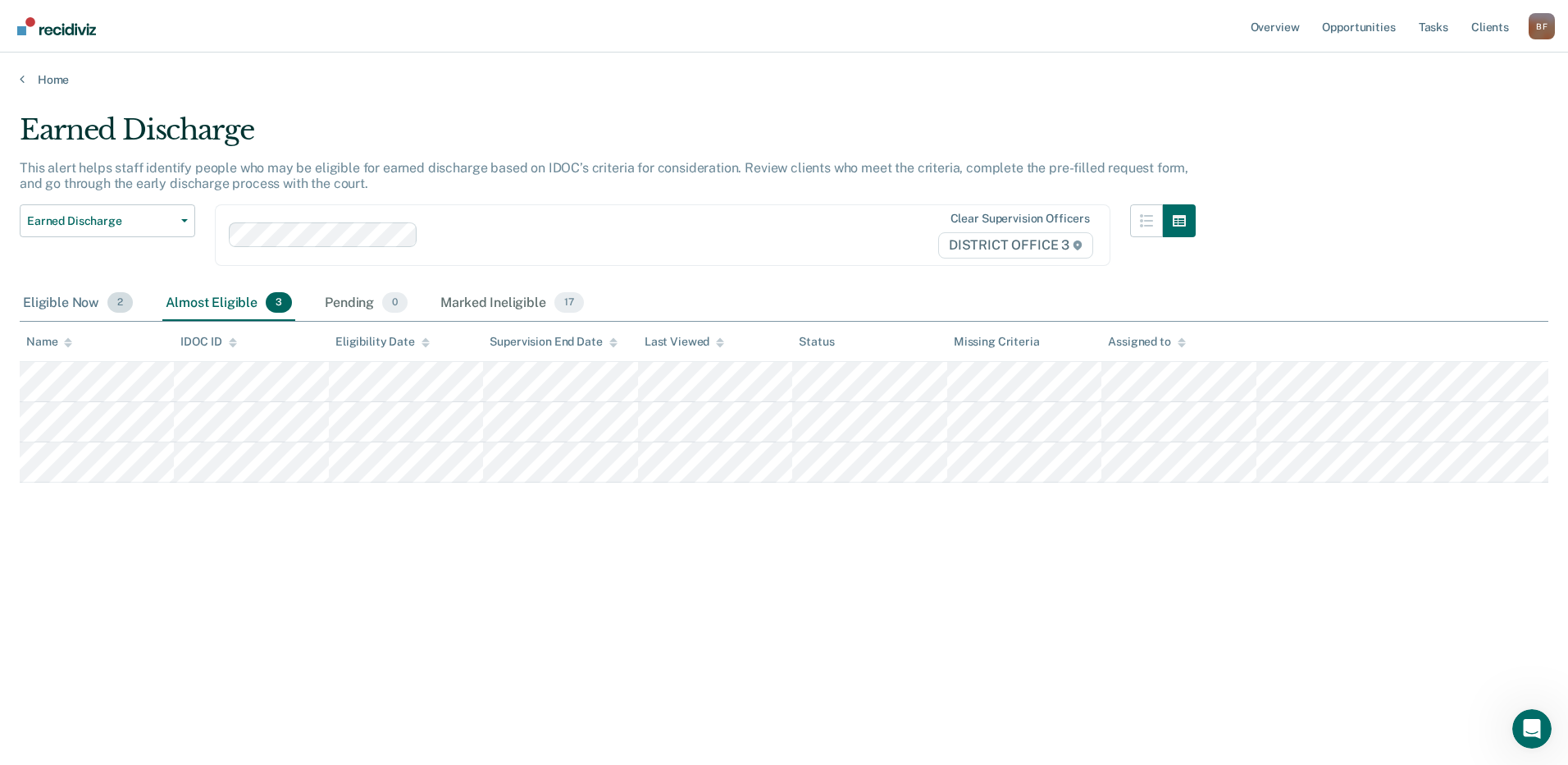
click at [79, 304] on div "Eligible Now 2" at bounding box center [77, 303] width 116 height 36
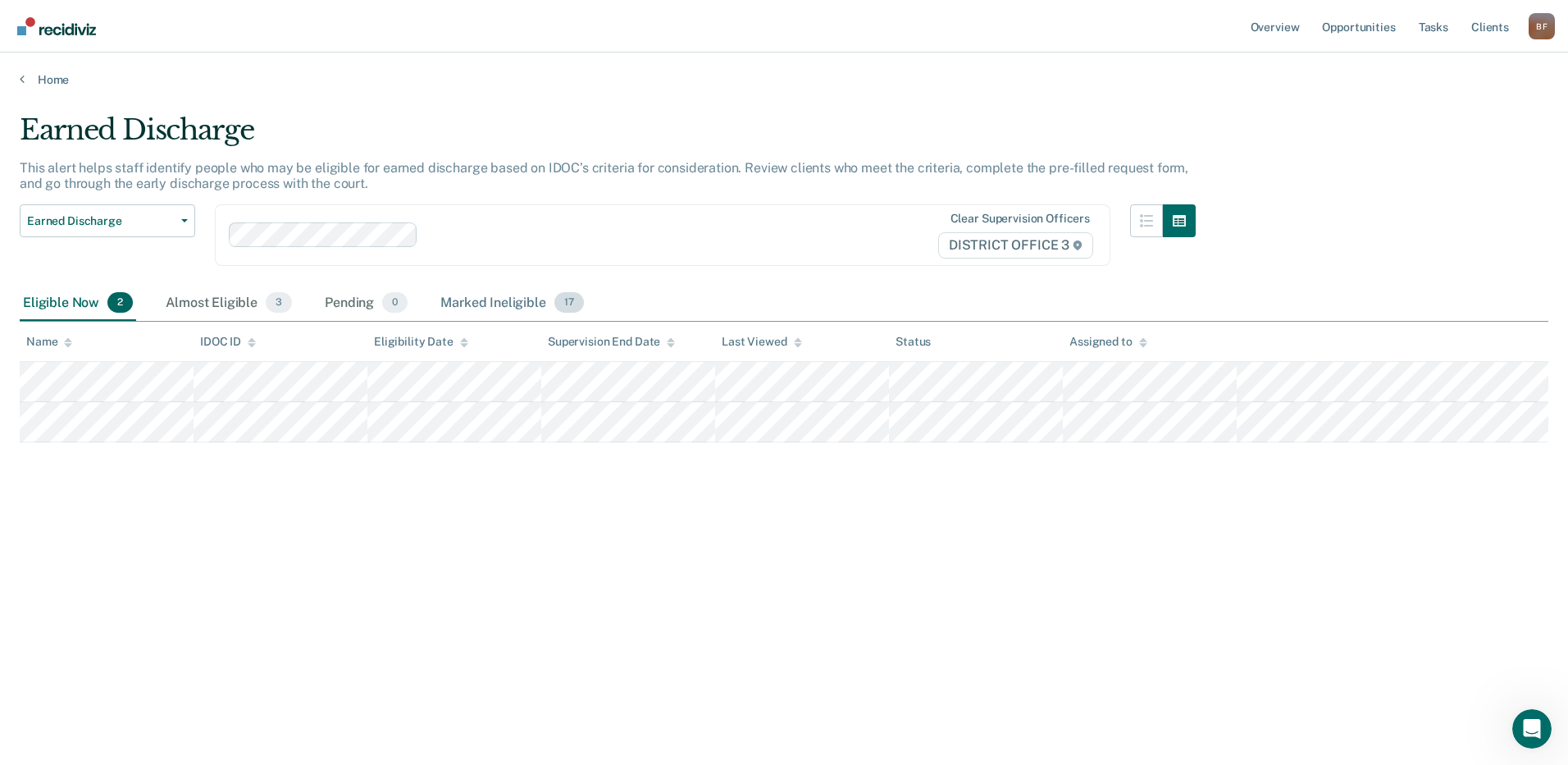
click at [473, 300] on div "Marked Ineligible 17" at bounding box center [511, 303] width 149 height 36
